Goal: Task Accomplishment & Management: Complete application form

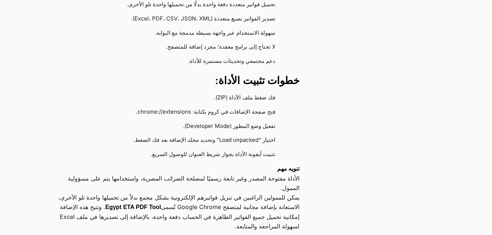
scroll to position [276, 0]
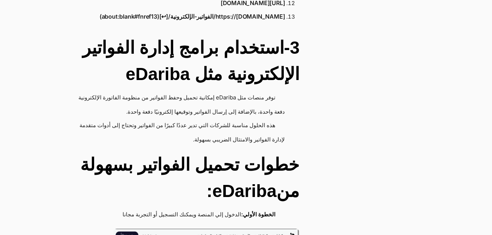
scroll to position [1620, 0]
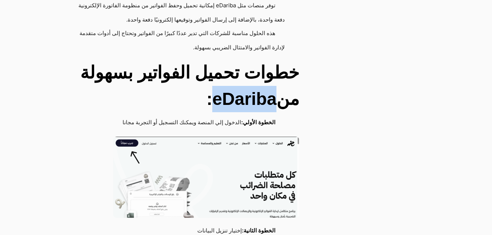
drag, startPoint x: 215, startPoint y: 48, endPoint x: 277, endPoint y: 51, distance: 61.4
click at [277, 59] on h2 "خطوات تحميل الفواتير بسهولة منeDariba:" at bounding box center [176, 85] width 245 height 53
copy h2 "eDariba"
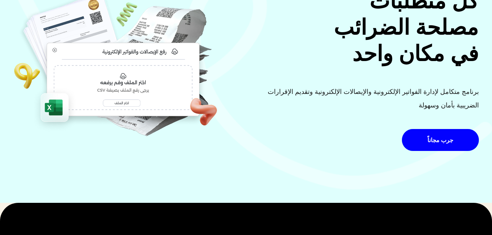
scroll to position [92, 0]
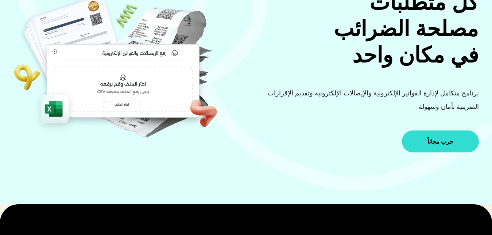
click at [416, 137] on link "جرب مجاناً" at bounding box center [440, 141] width 77 height 22
